Goal: Transaction & Acquisition: Purchase product/service

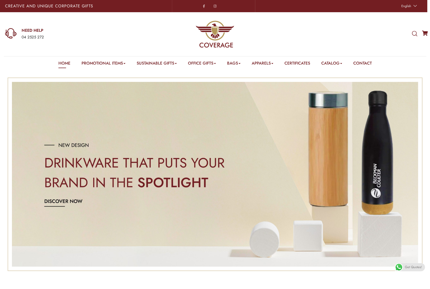
drag, startPoint x: 148, startPoint y: 70, endPoint x: 126, endPoint y: 71, distance: 21.9
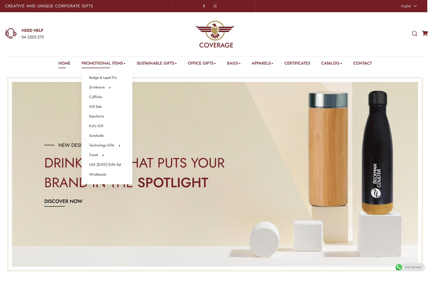
drag, startPoint x: 126, startPoint y: 71, endPoint x: 116, endPoint y: 63, distance: 13.5
click at [116, 63] on link "Promotional Items" at bounding box center [103, 64] width 44 height 8
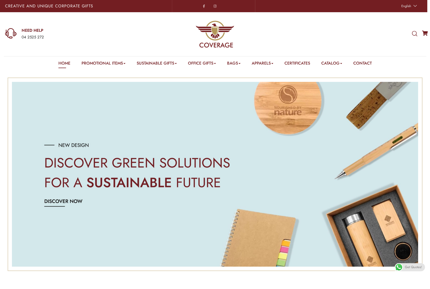
click at [415, 36] on icon at bounding box center [414, 34] width 5 height 6
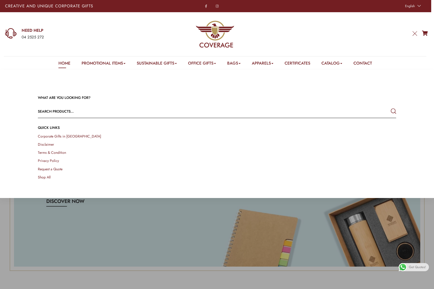
click at [62, 113] on input "text" at bounding box center [181, 111] width 286 height 12
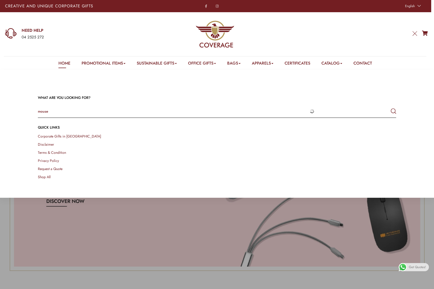
type input "mouse"
click at [390, 107] on button "submit" at bounding box center [392, 111] width 5 height 9
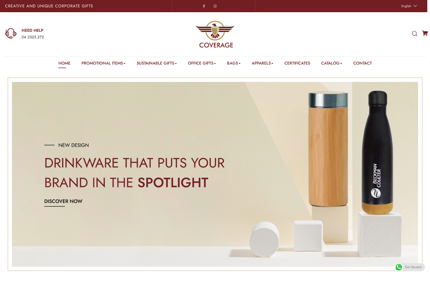
click at [415, 32] on icon at bounding box center [414, 34] width 5 height 6
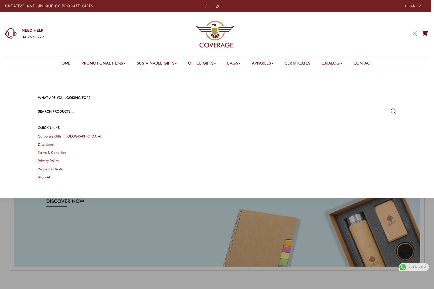
click at [63, 108] on input "text" at bounding box center [181, 111] width 286 height 12
type input "mouse"
click at [390, 107] on button "submit" at bounding box center [392, 111] width 5 height 9
